Goal: Information Seeking & Learning: Learn about a topic

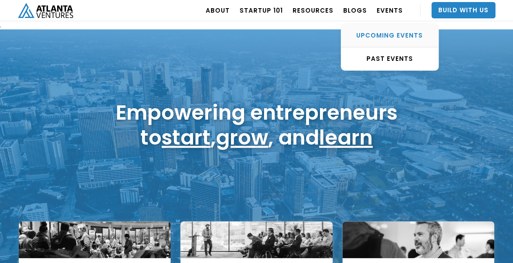
click at [391, 35] on div "UPCOMING EVENTS" at bounding box center [389, 35] width 97 height 8
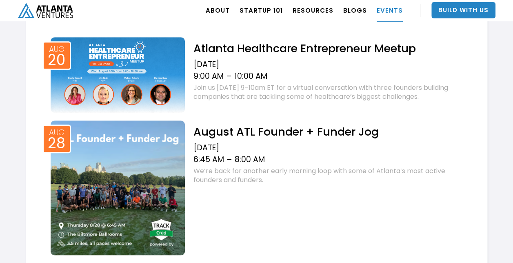
scroll to position [321, 0]
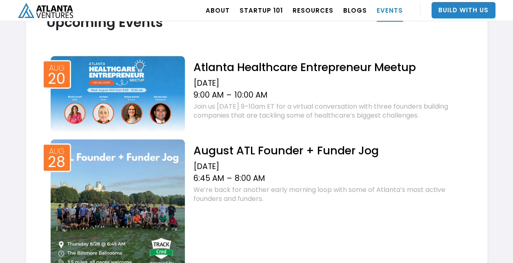
click at [245, 64] on h2 "Atlanta Healthcare Entrepreneur Meetup" at bounding box center [329, 67] width 273 height 14
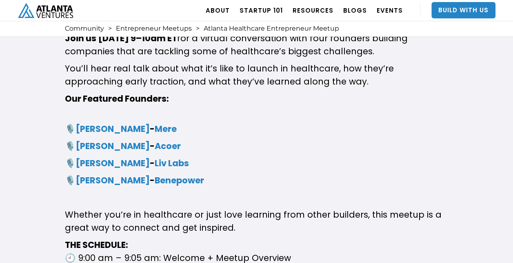
scroll to position [283, 0]
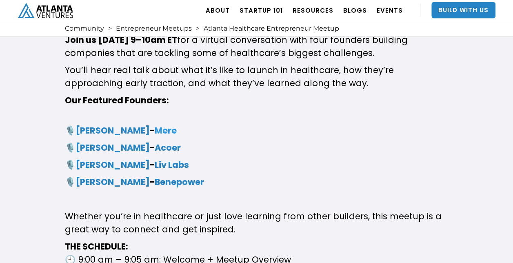
click at [164, 131] on strong "Mere" at bounding box center [166, 130] width 22 height 12
click at [155, 147] on strong "Acoer" at bounding box center [168, 148] width 26 height 12
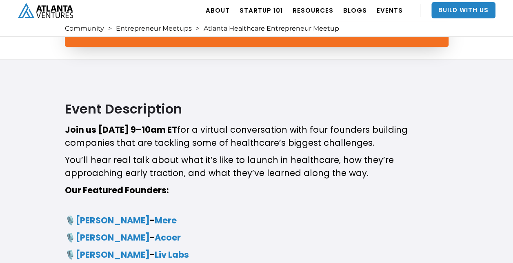
scroll to position [0, 0]
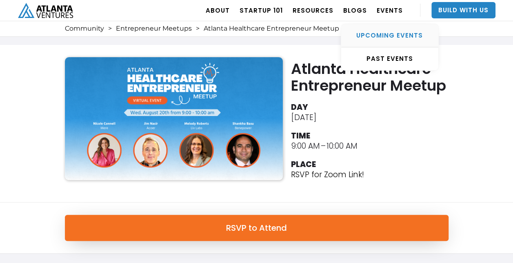
click at [391, 32] on div "UPCOMING EVENTS" at bounding box center [389, 35] width 97 height 8
